Goal: Find specific page/section

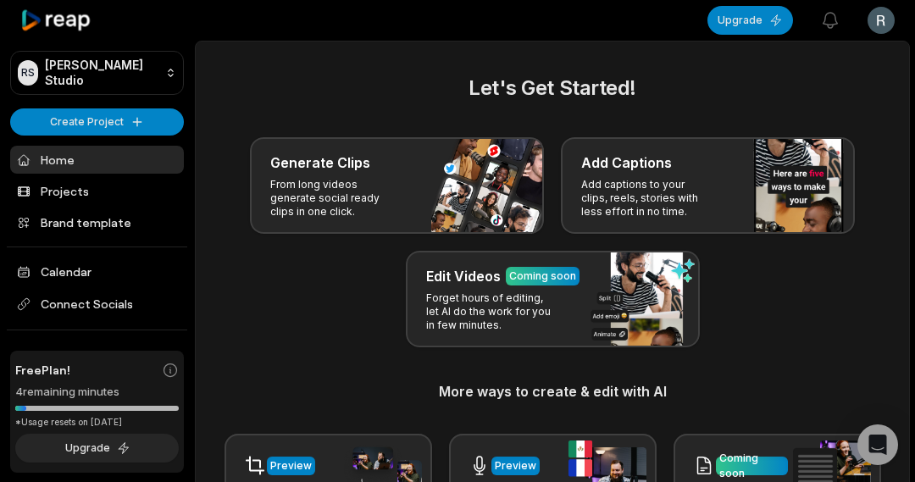
click at [46, 177] on link "Projects" at bounding box center [97, 191] width 174 height 28
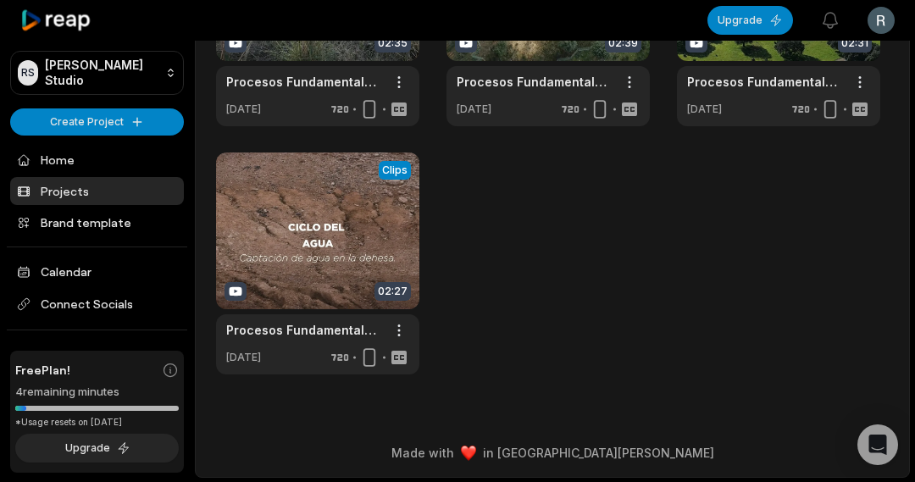
scroll to position [294, 0]
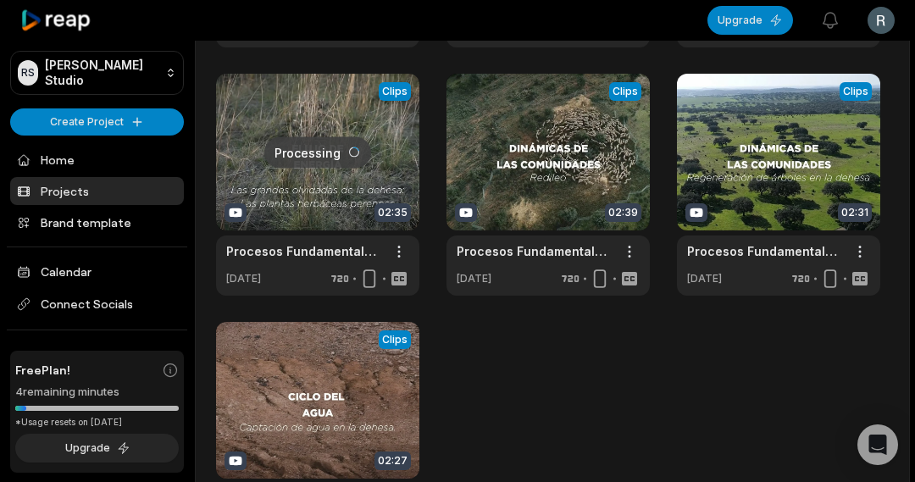
click at [75, 186] on link "Projects" at bounding box center [97, 191] width 174 height 28
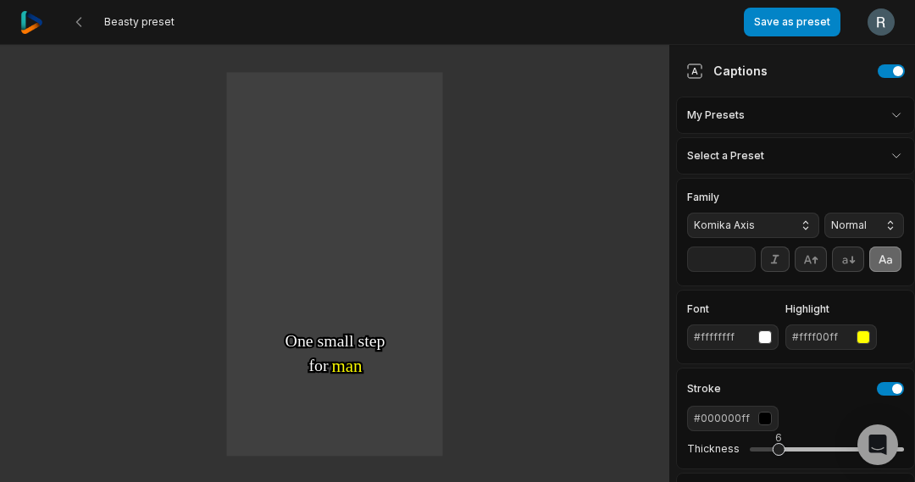
click at [30, 22] on img at bounding box center [31, 22] width 23 height 23
